Goal: Complete application form

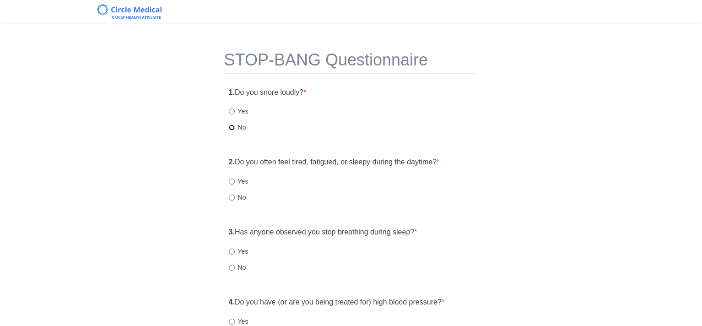
click at [231, 127] on input "No" at bounding box center [232, 127] width 6 height 6
radio input "true"
click at [230, 198] on input "No" at bounding box center [232, 197] width 6 height 6
radio input "true"
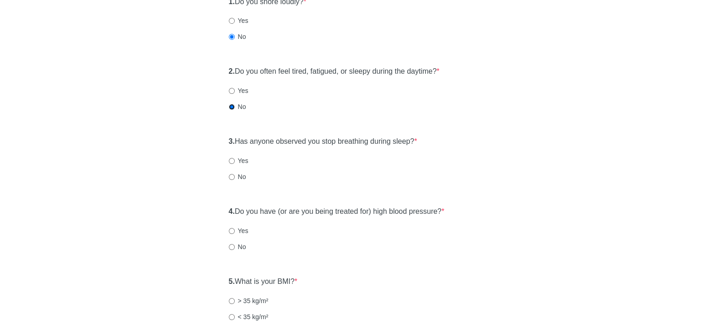
scroll to position [91, 0]
click at [231, 175] on input "No" at bounding box center [232, 176] width 6 height 6
radio input "true"
click at [230, 230] on input "Yes" at bounding box center [232, 230] width 6 height 6
radio input "true"
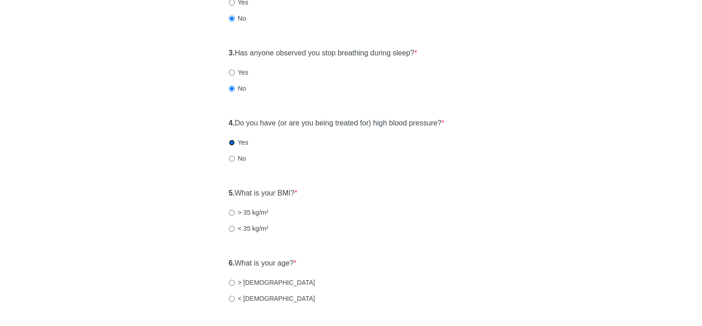
scroll to position [183, 0]
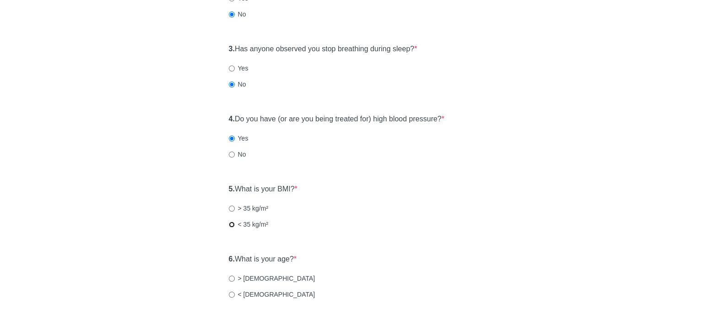
click at [231, 224] on input "< 35 kg/m²" at bounding box center [232, 224] width 6 height 6
radio input "true"
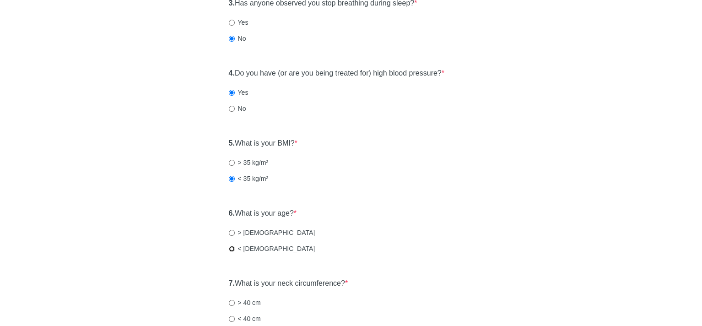
click at [229, 246] on input "< [DEMOGRAPHIC_DATA]" at bounding box center [232, 249] width 6 height 6
radio input "true"
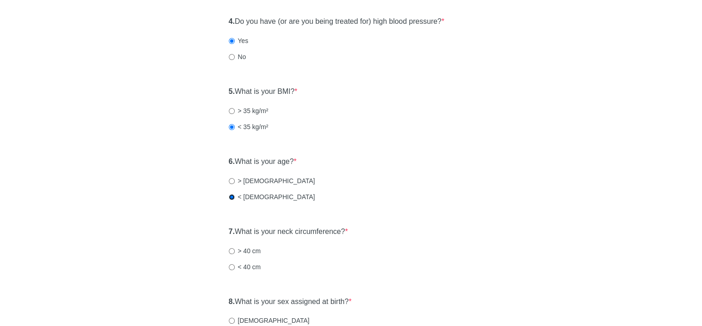
scroll to position [320, 0]
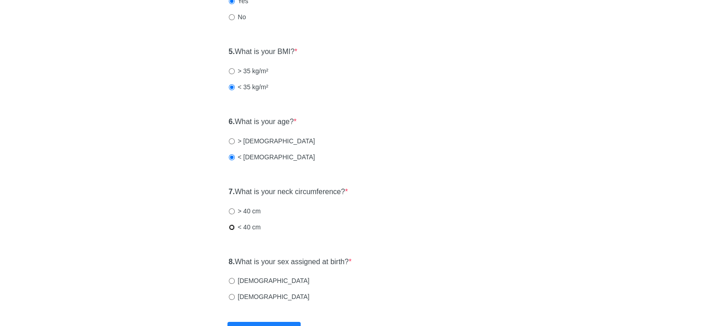
click at [231, 225] on input "< 40 cm" at bounding box center [232, 227] width 6 height 6
radio input "true"
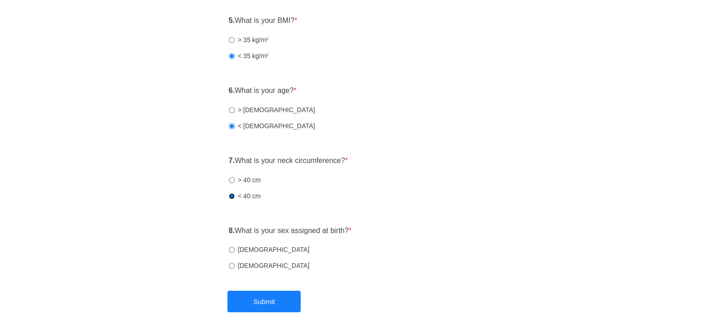
scroll to position [366, 0]
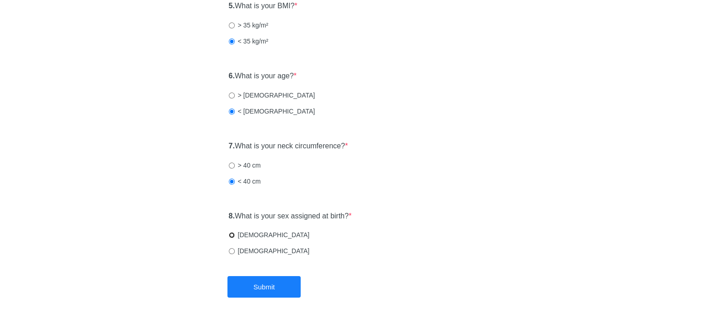
click at [230, 232] on input "[DEMOGRAPHIC_DATA]" at bounding box center [232, 235] width 6 height 6
radio input "true"
click at [270, 280] on button "Submit" at bounding box center [263, 287] width 73 height 22
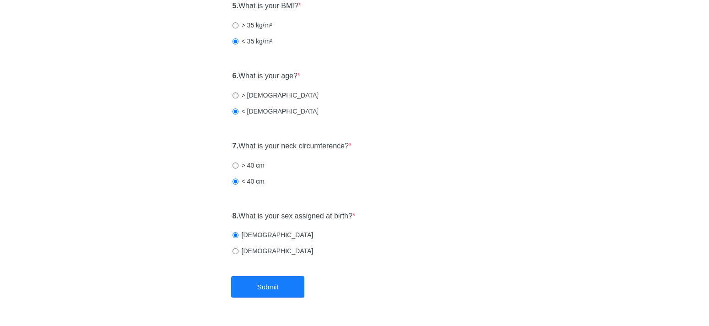
scroll to position [0, 0]
